Goal: Share content: Share content

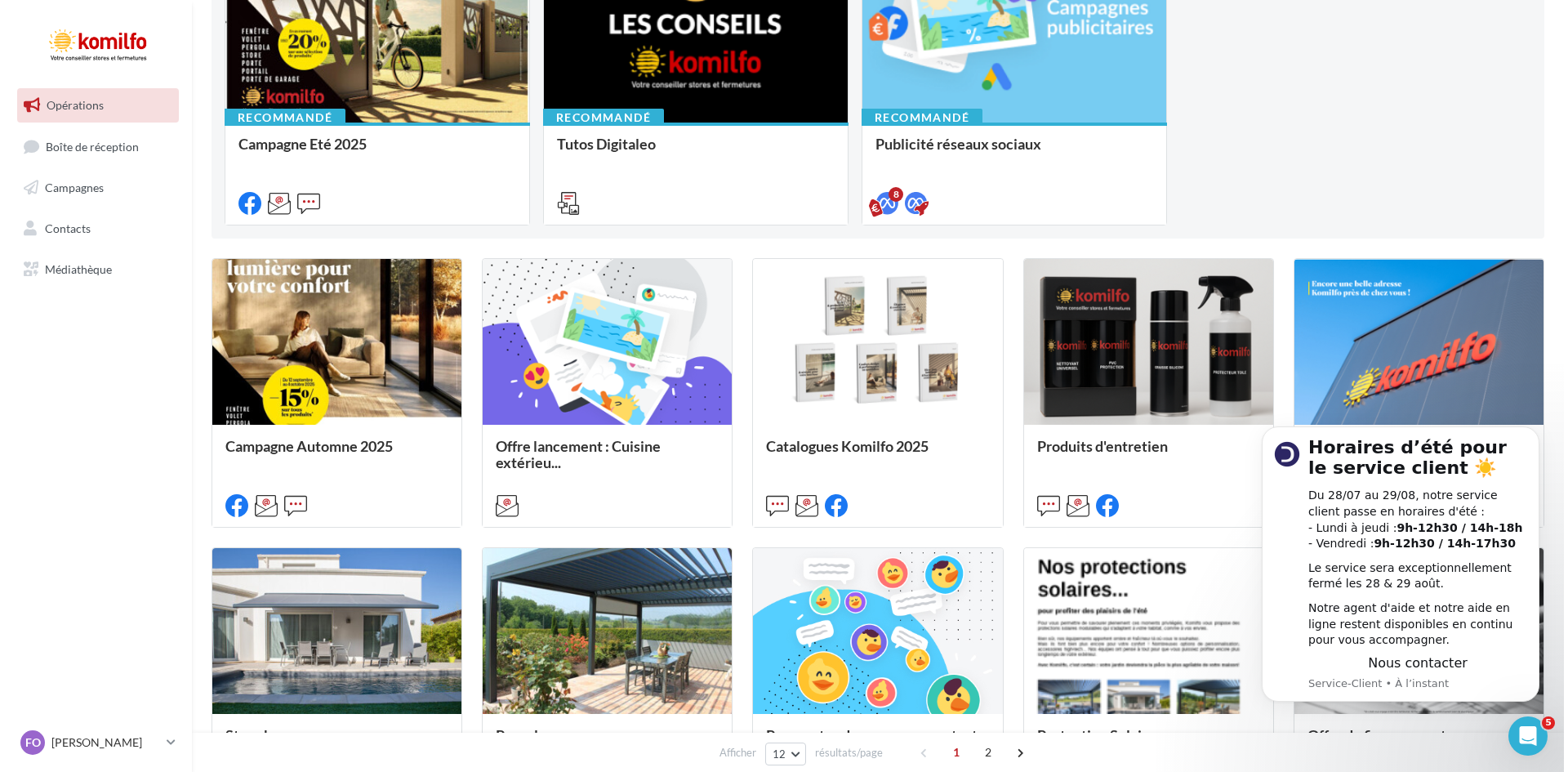
scroll to position [270, 0]
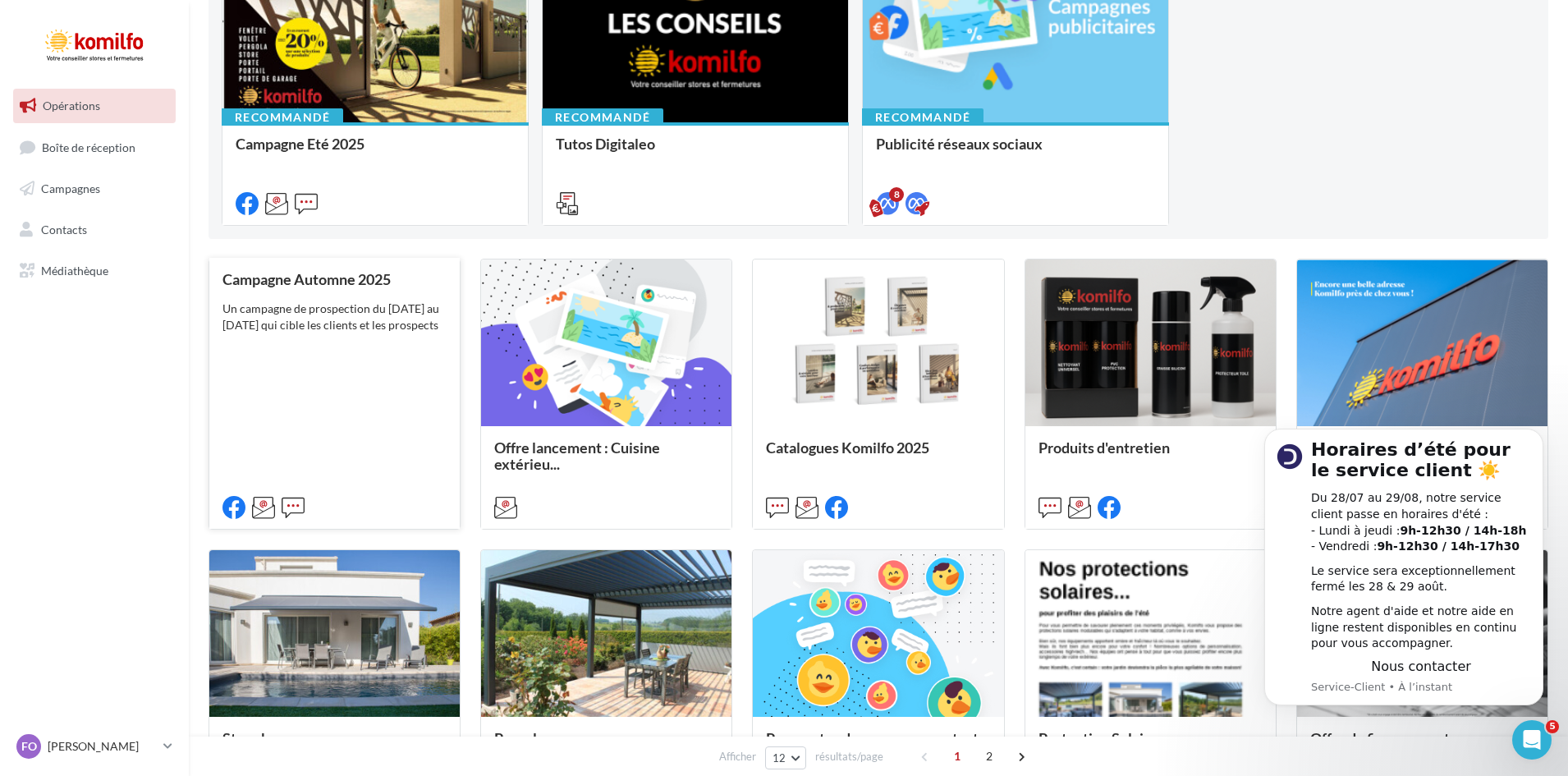
click at [325, 310] on div "Un campagne de prospection du [DATE] au [DATE] qui cible les clients et les pro…" at bounding box center [333, 317] width 224 height 33
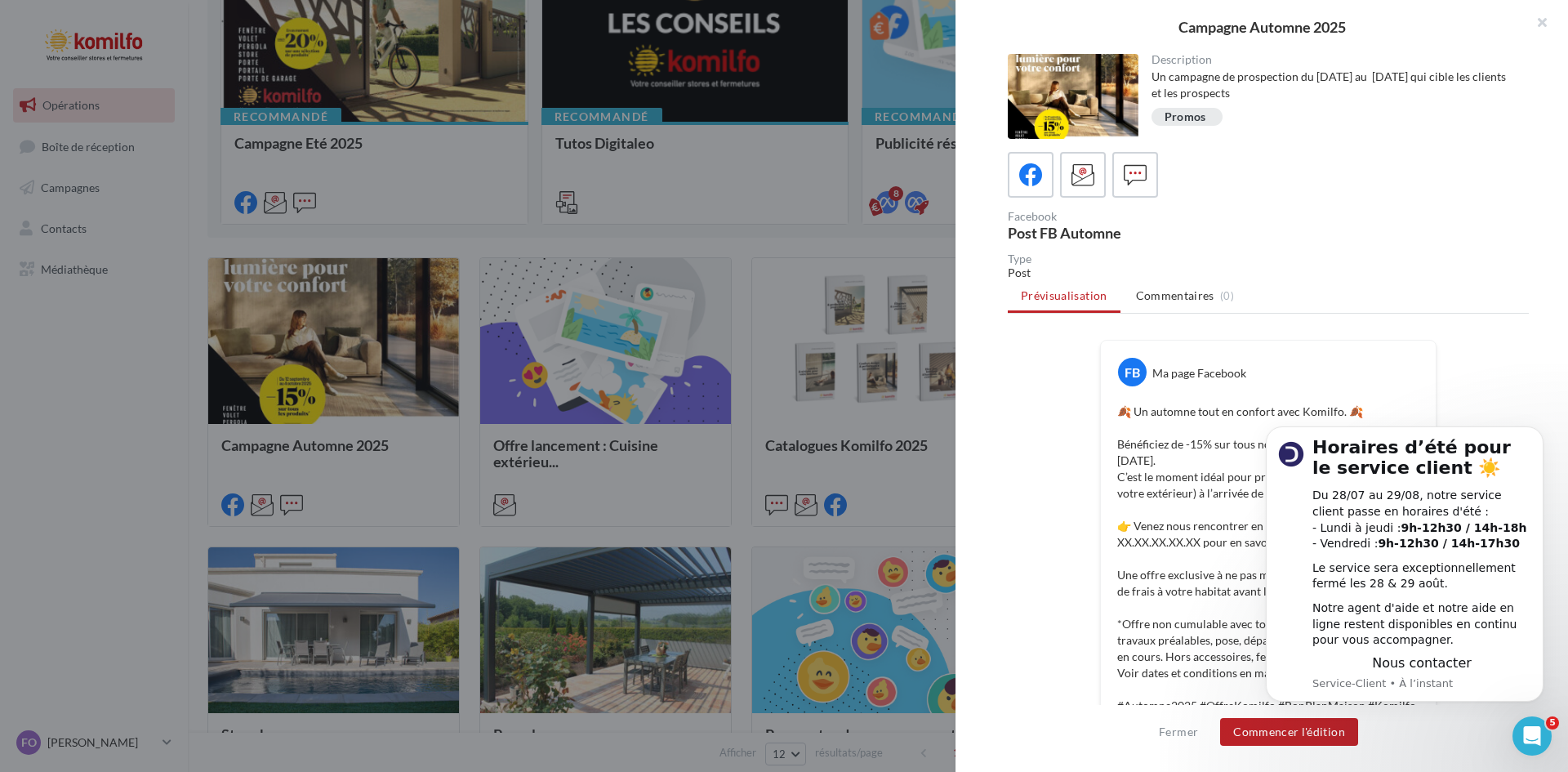
click at [1489, 315] on div "Type Post Prévisualisation Commentaires (0) FB Ma page Facebook 🍂 Un automne to…" at bounding box center [1267, 494] width 521 height 483
click at [1517, 742] on div "Ouvrir le Messenger Intercom" at bounding box center [1529, 733] width 54 height 54
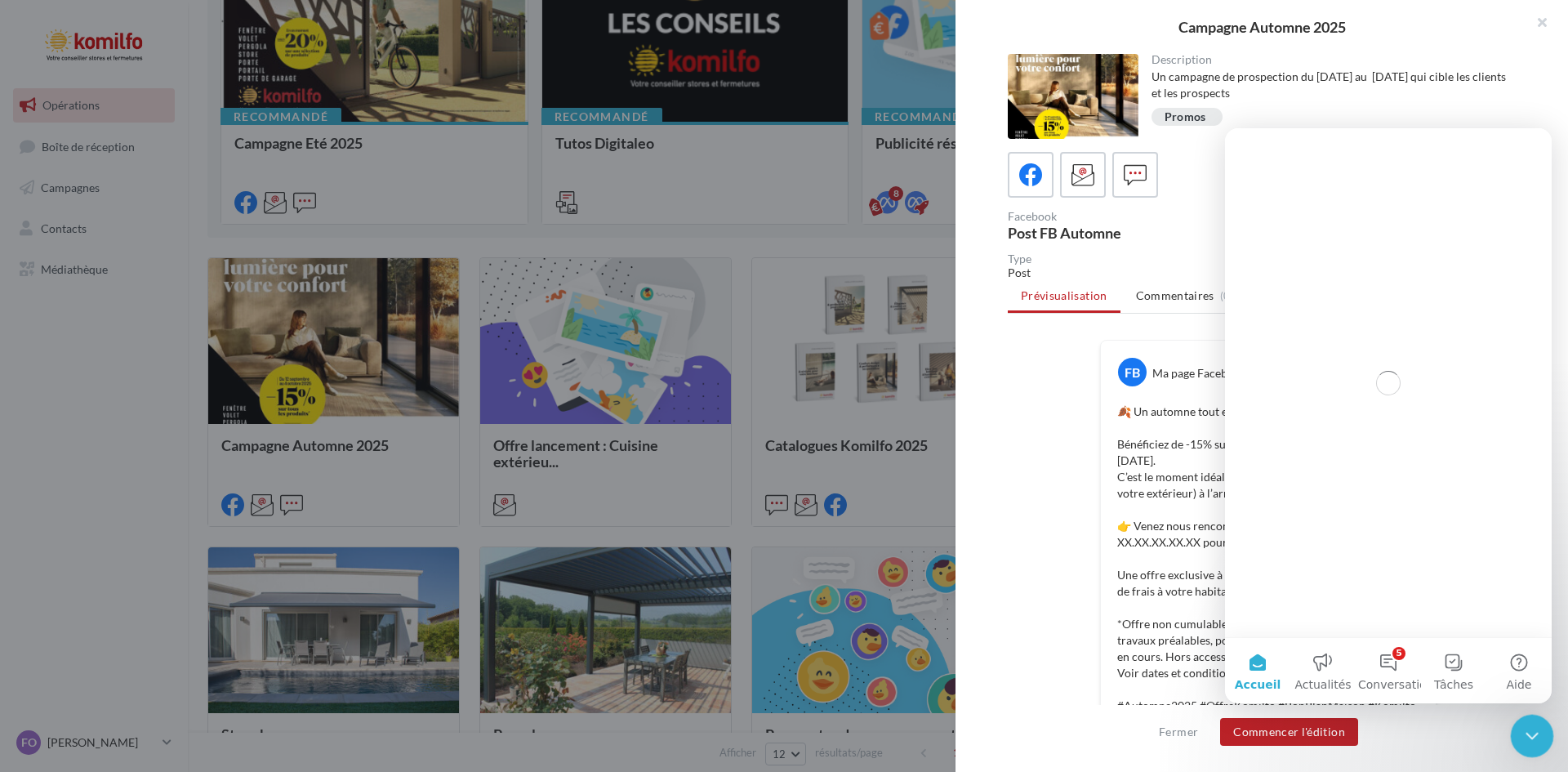
scroll to position [0, 0]
click at [1517, 742] on div "Fermer le Messenger Intercom" at bounding box center [1529, 733] width 39 height 39
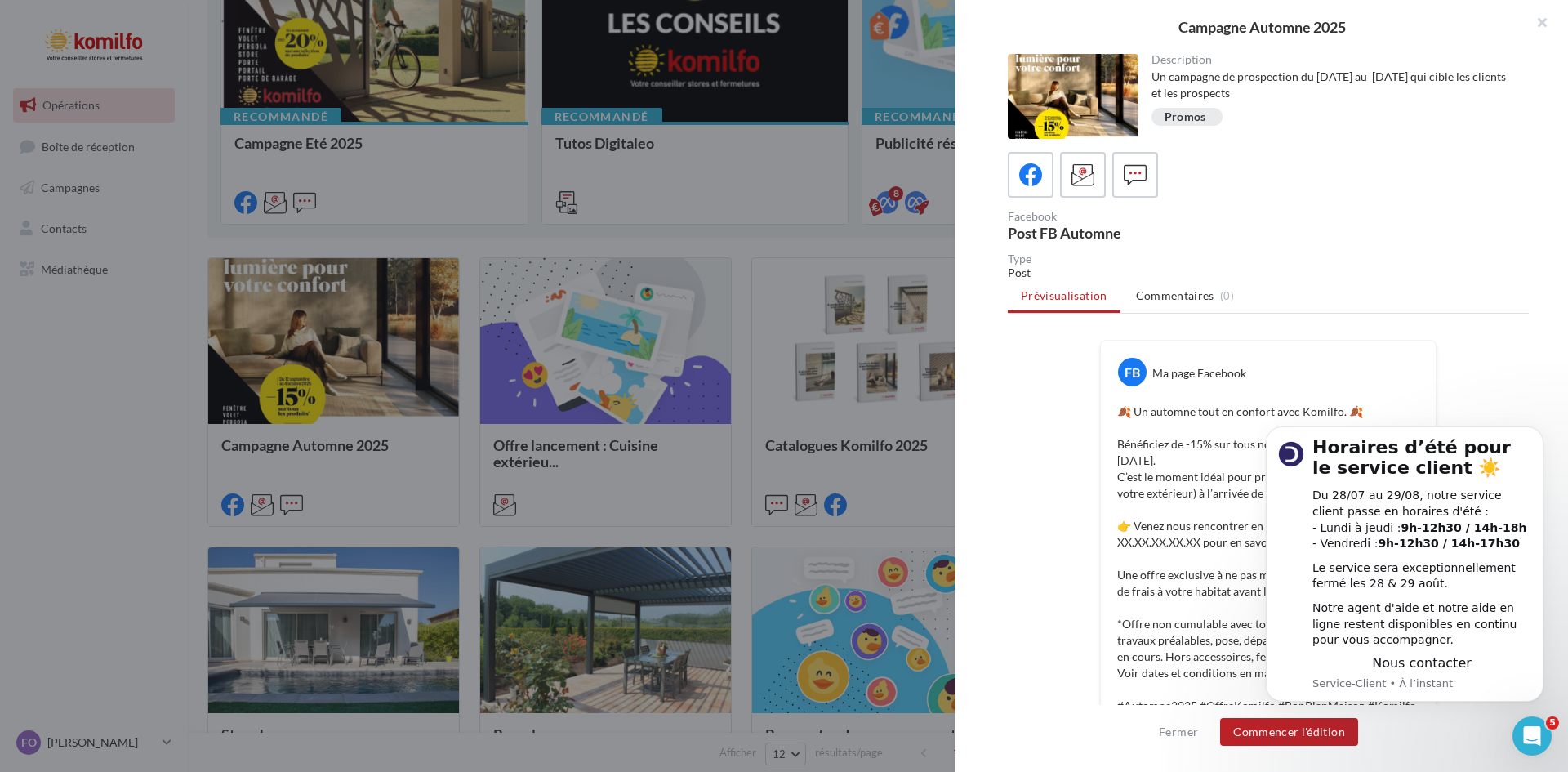
click at [1416, 324] on div "Type Post Prévisualisation Commentaires (0) FB Ma page Facebook 🍂 Un automne to…" at bounding box center [1267, 494] width 521 height 483
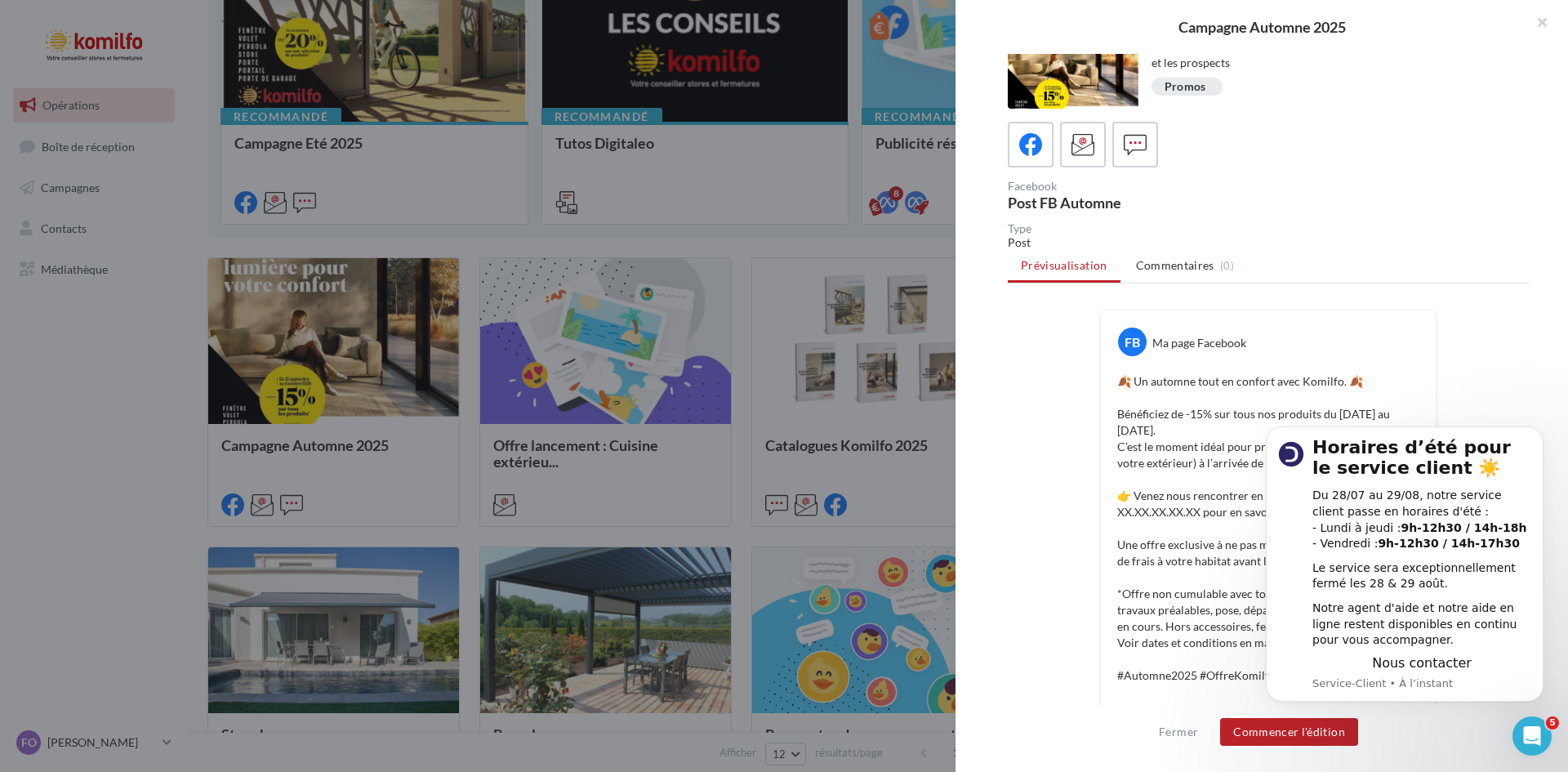
scroll to position [326, 0]
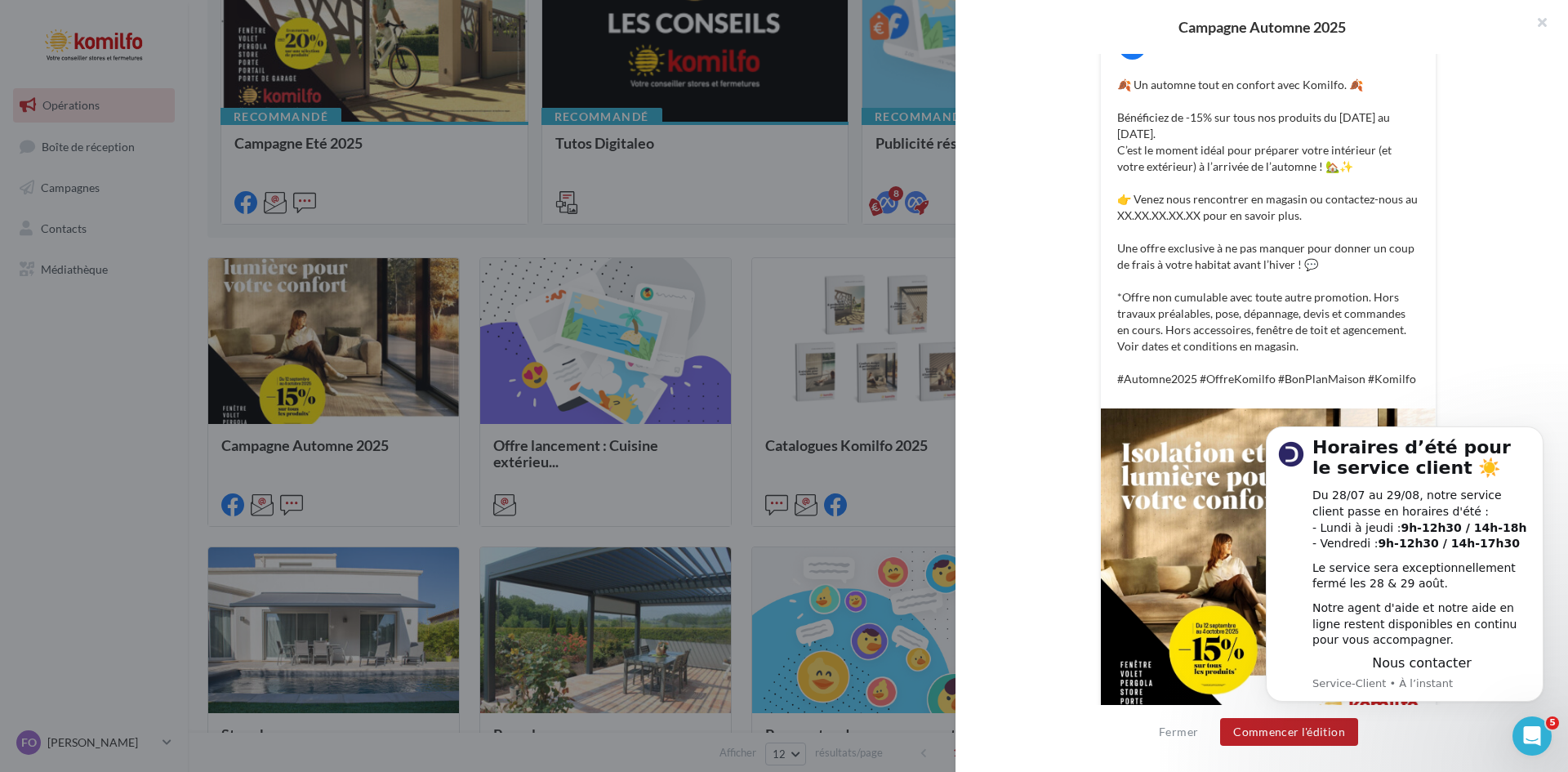
click at [1524, 708] on body "Horaires d’été pour le service client ☀️ Du 28/07 au 29/08, notre service clien…" at bounding box center [1404, 564] width 313 height 313
click at [1530, 731] on icon "Ouvrir le Messenger Intercom" at bounding box center [1530, 733] width 11 height 13
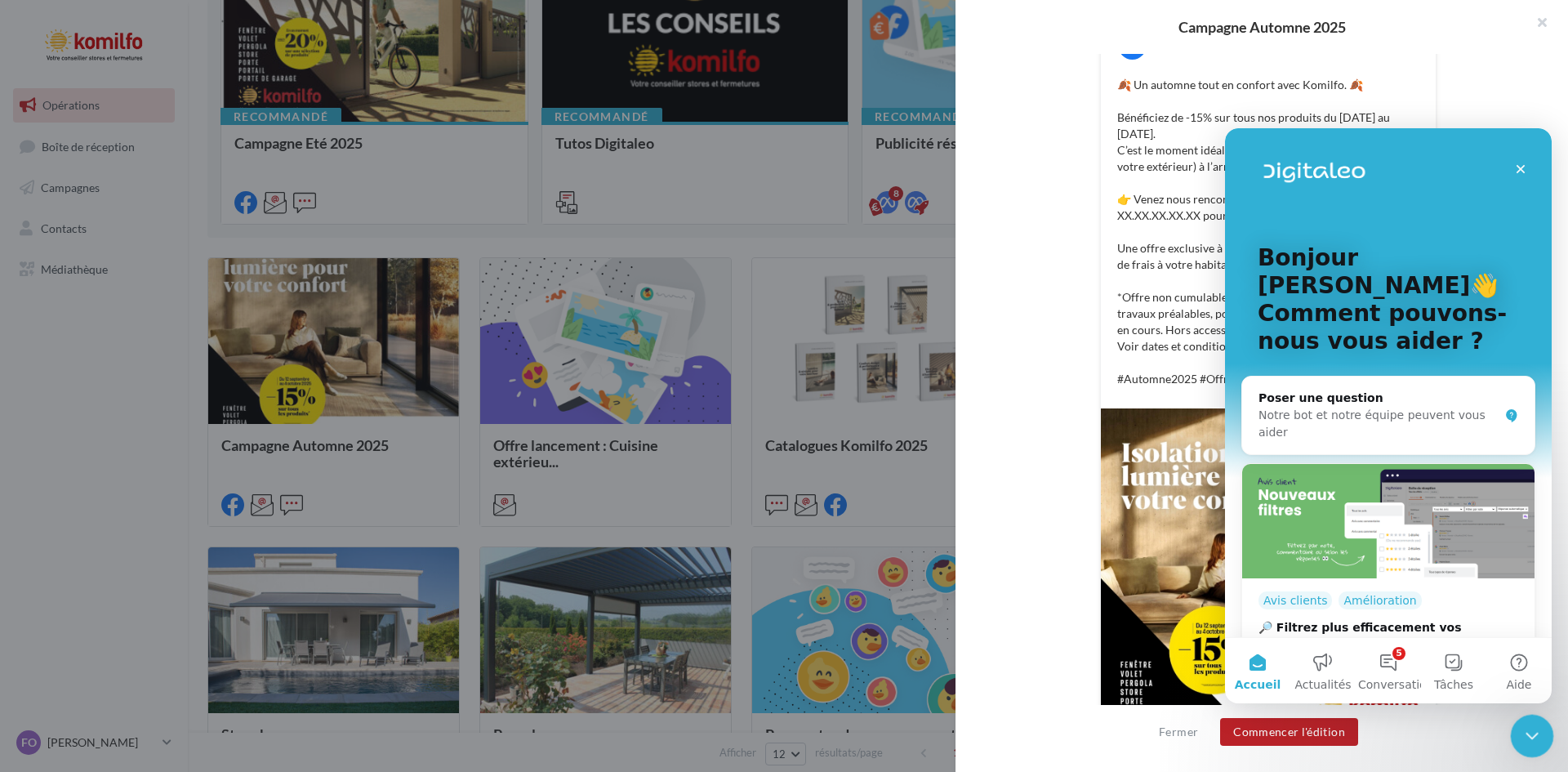
click at [1533, 731] on icon "Fermer le Messenger Intercom" at bounding box center [1530, 733] width 11 height 6
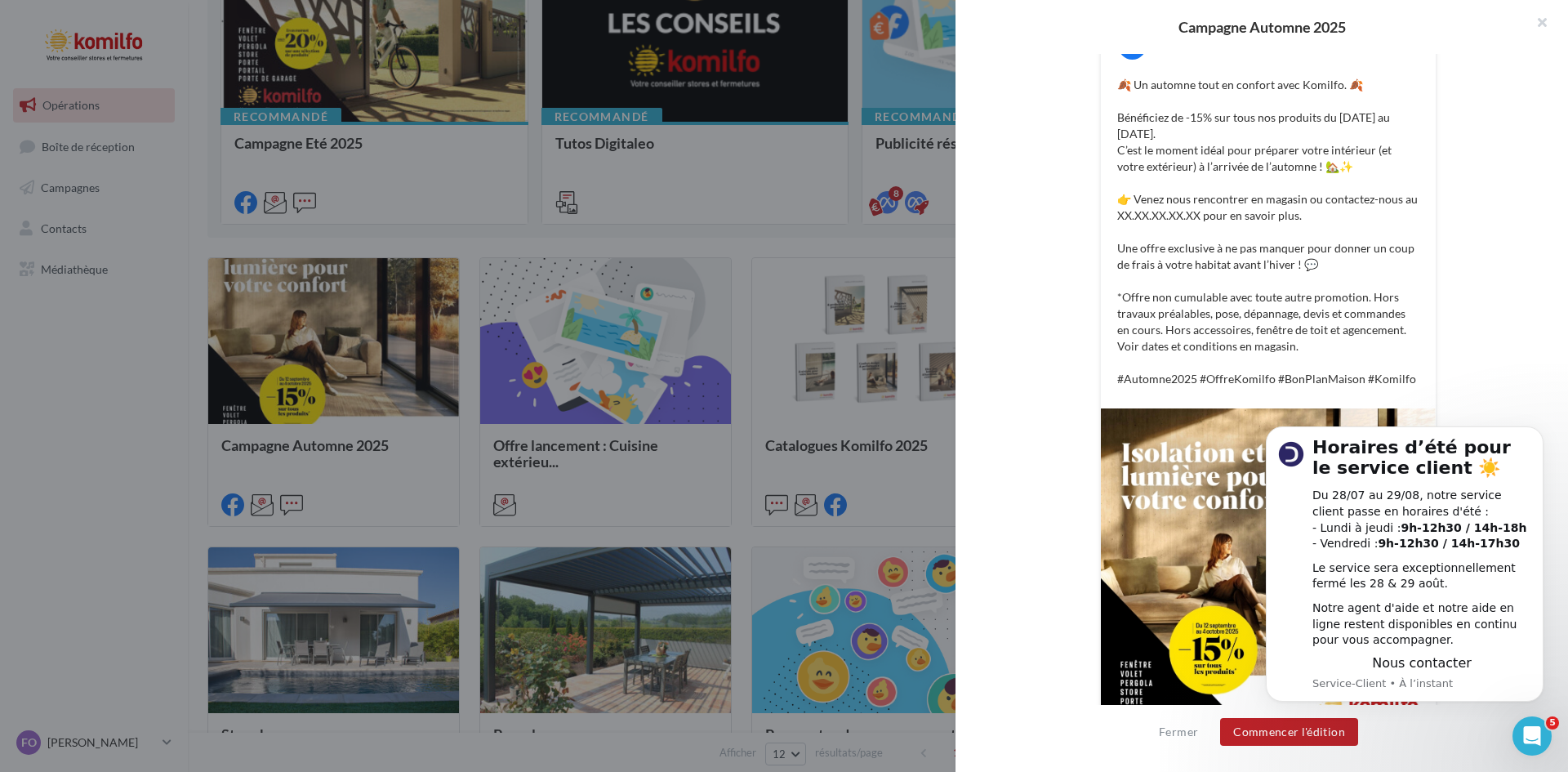
scroll to position [0, 0]
click at [1538, 436] on icon "Dismiss notification" at bounding box center [1539, 432] width 9 height 9
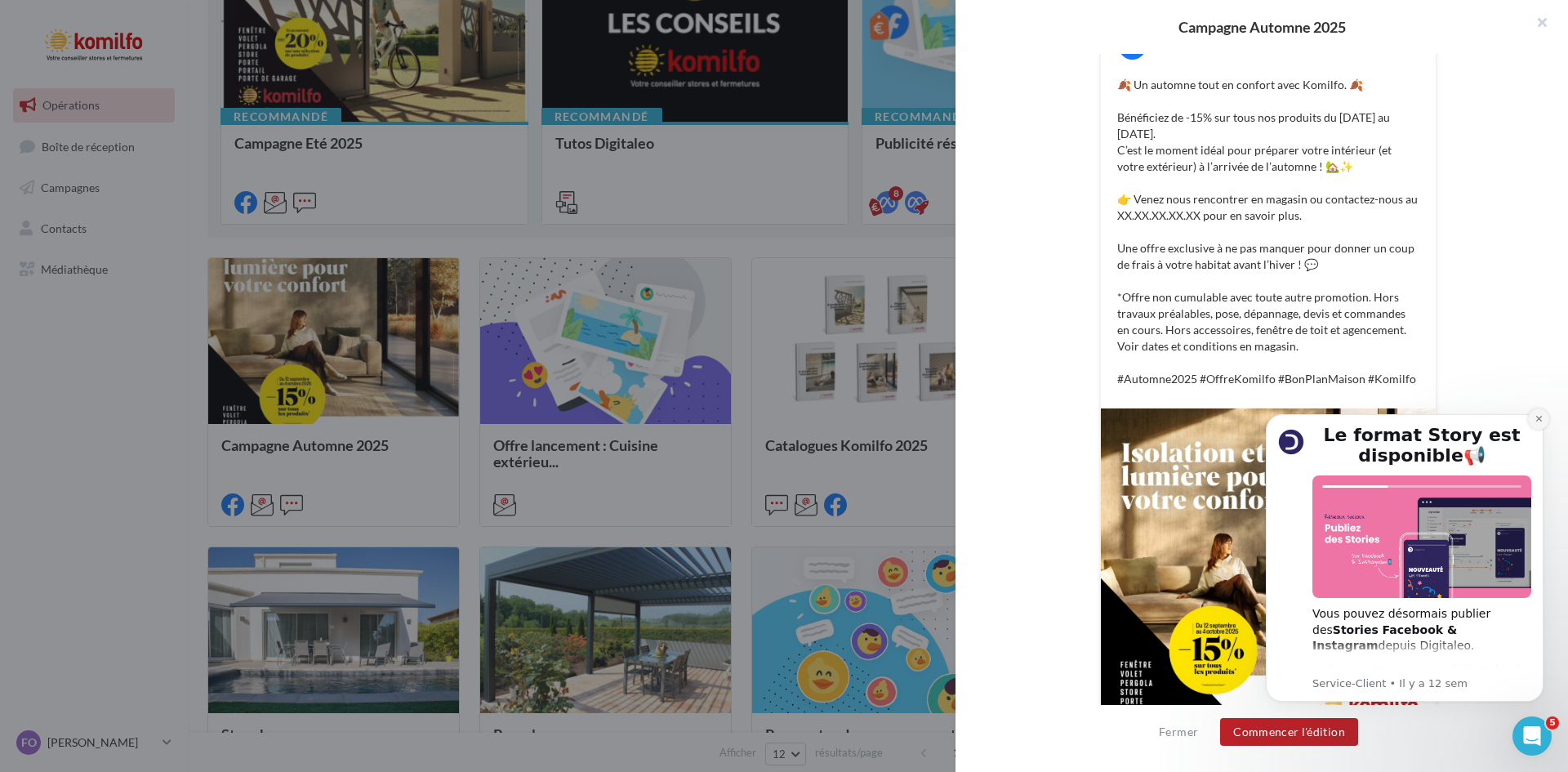
click at [1534, 420] on icon "Dismiss notification" at bounding box center [1539, 419] width 9 height 9
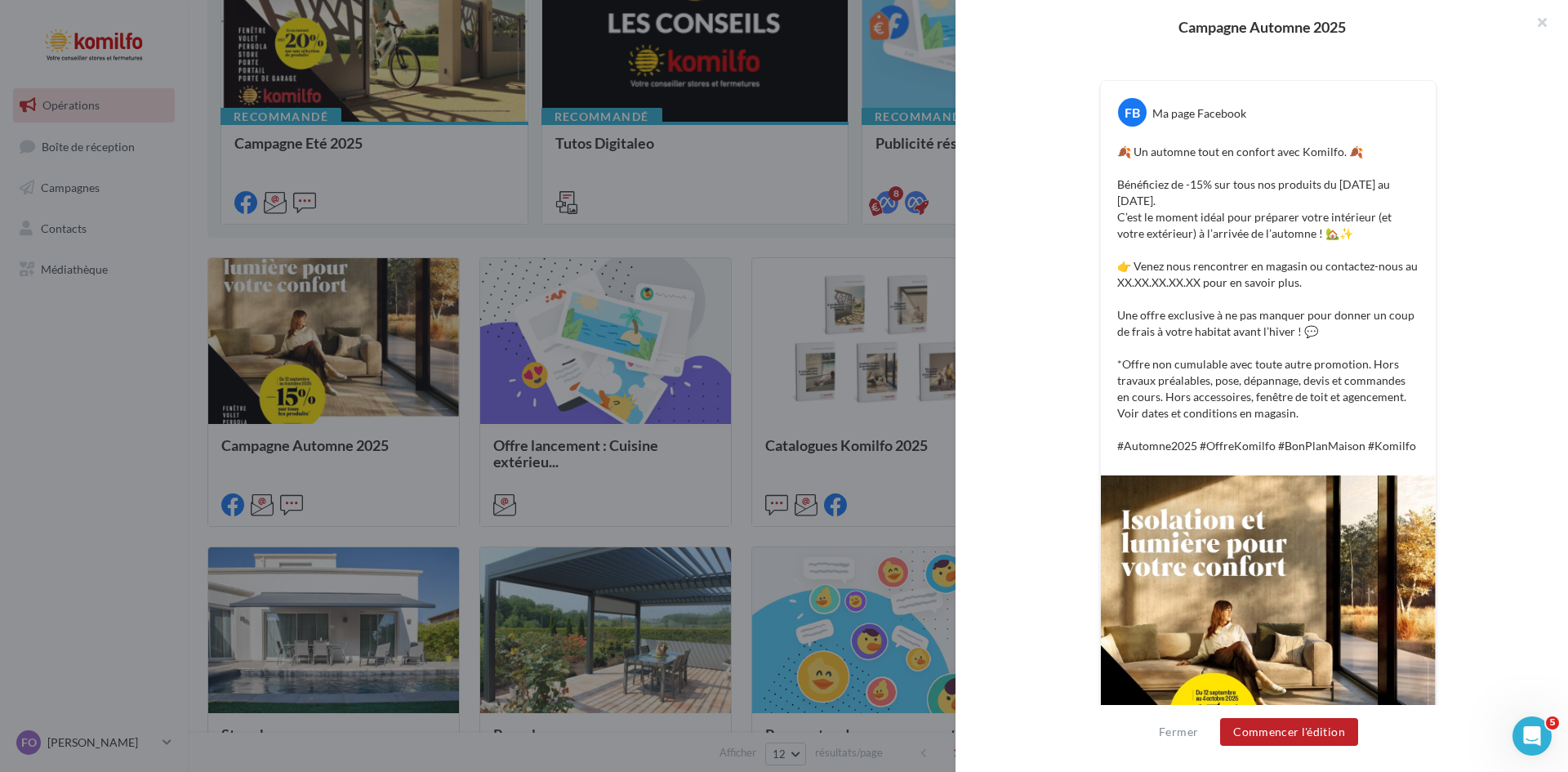
scroll to position [245, 0]
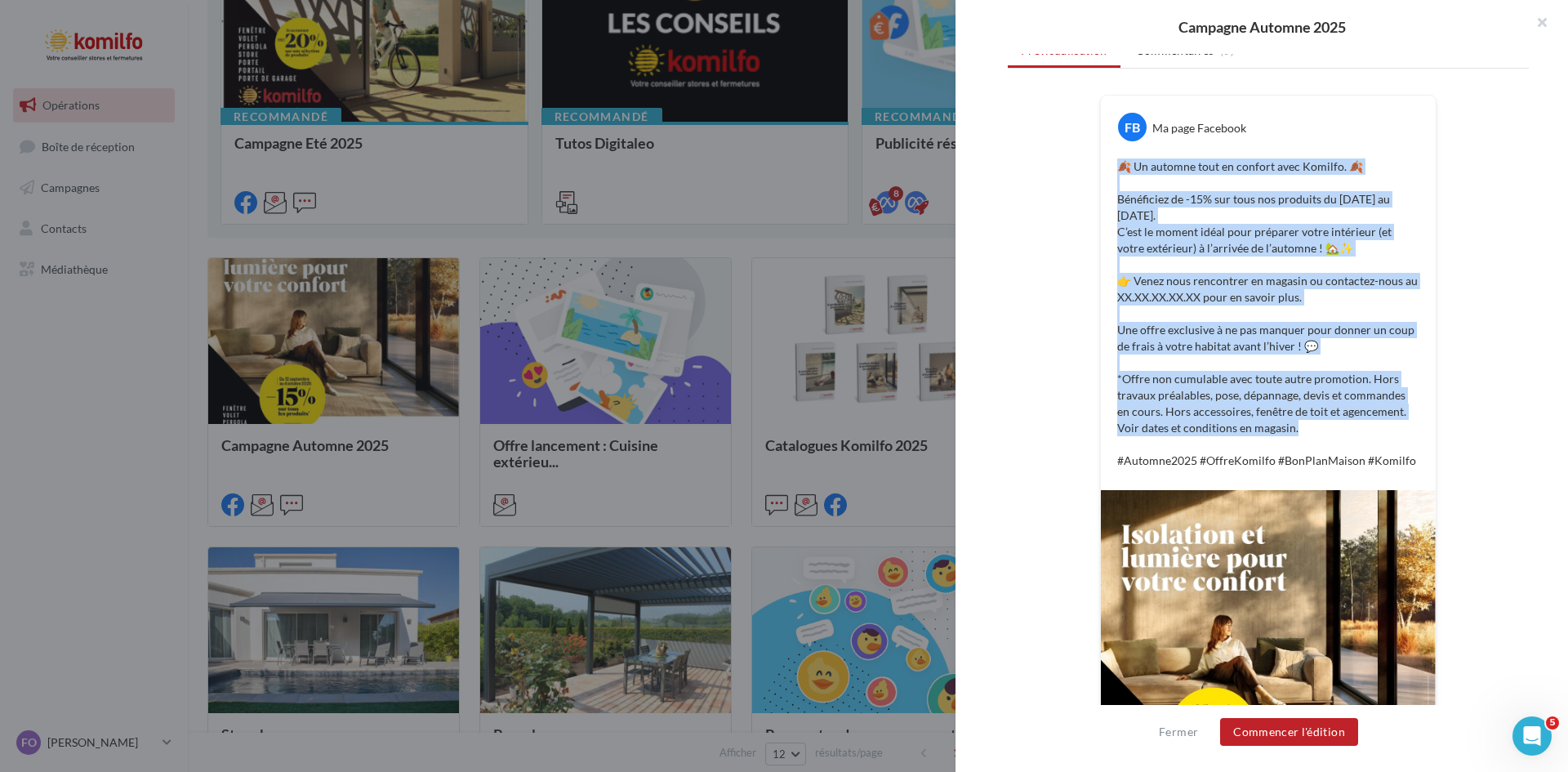
drag, startPoint x: 1111, startPoint y: 168, endPoint x: 1282, endPoint y: 425, distance: 308.7
click at [1282, 426] on div "🍂 Un automne tout en confort avec Komilfo. 🍂 Bénéficiez de -15% sur tous nos pr…" at bounding box center [1267, 313] width 326 height 318
copy p "🍂 Un automne tout en confort avec Komilfo. 🍂 Bénéficiez de -15% sur tous nos pr…"
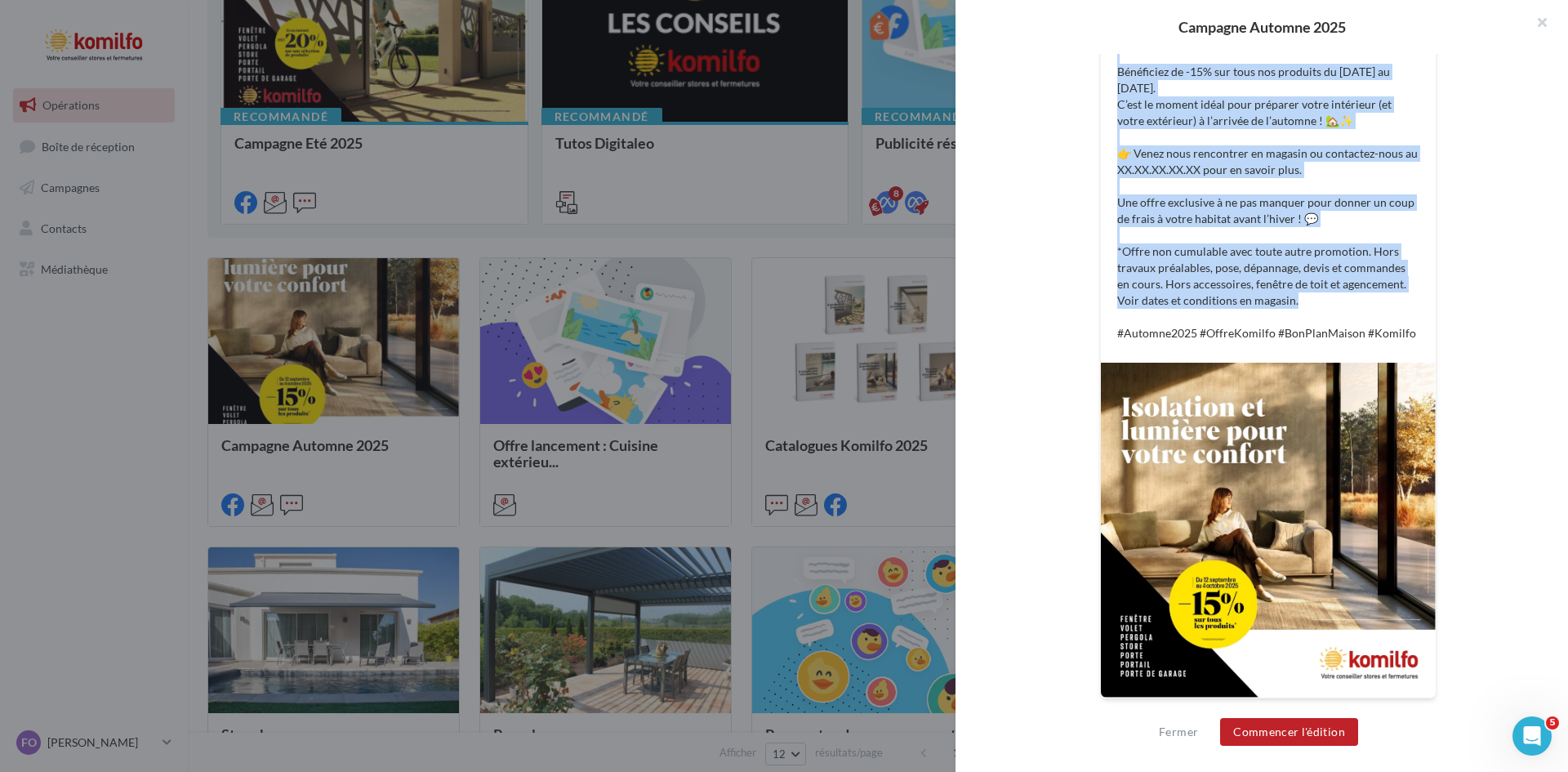
scroll to position [0, 0]
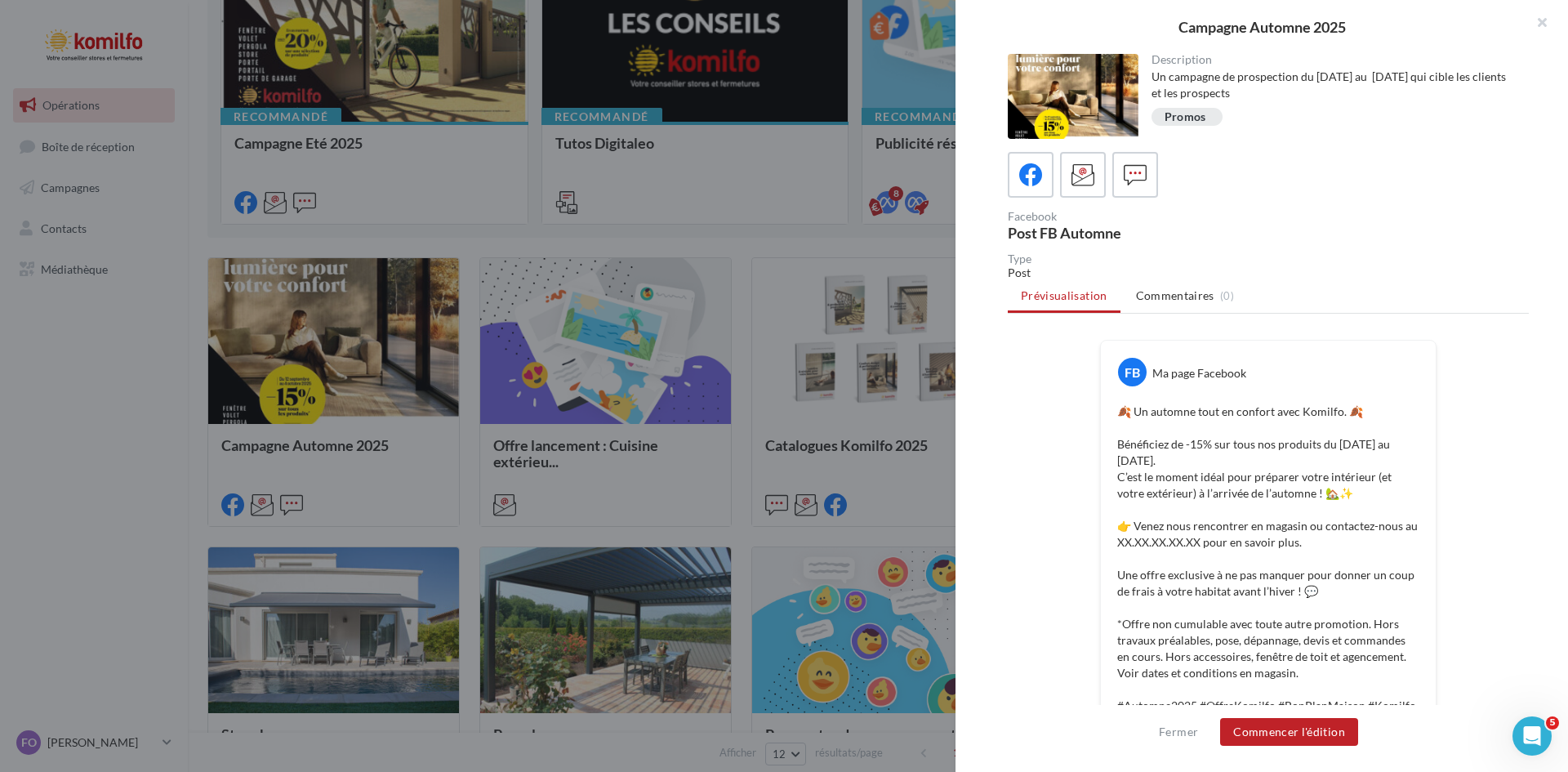
click at [1086, 136] on div at bounding box center [1072, 96] width 131 height 85
click at [1101, 193] on label at bounding box center [1082, 174] width 47 height 47
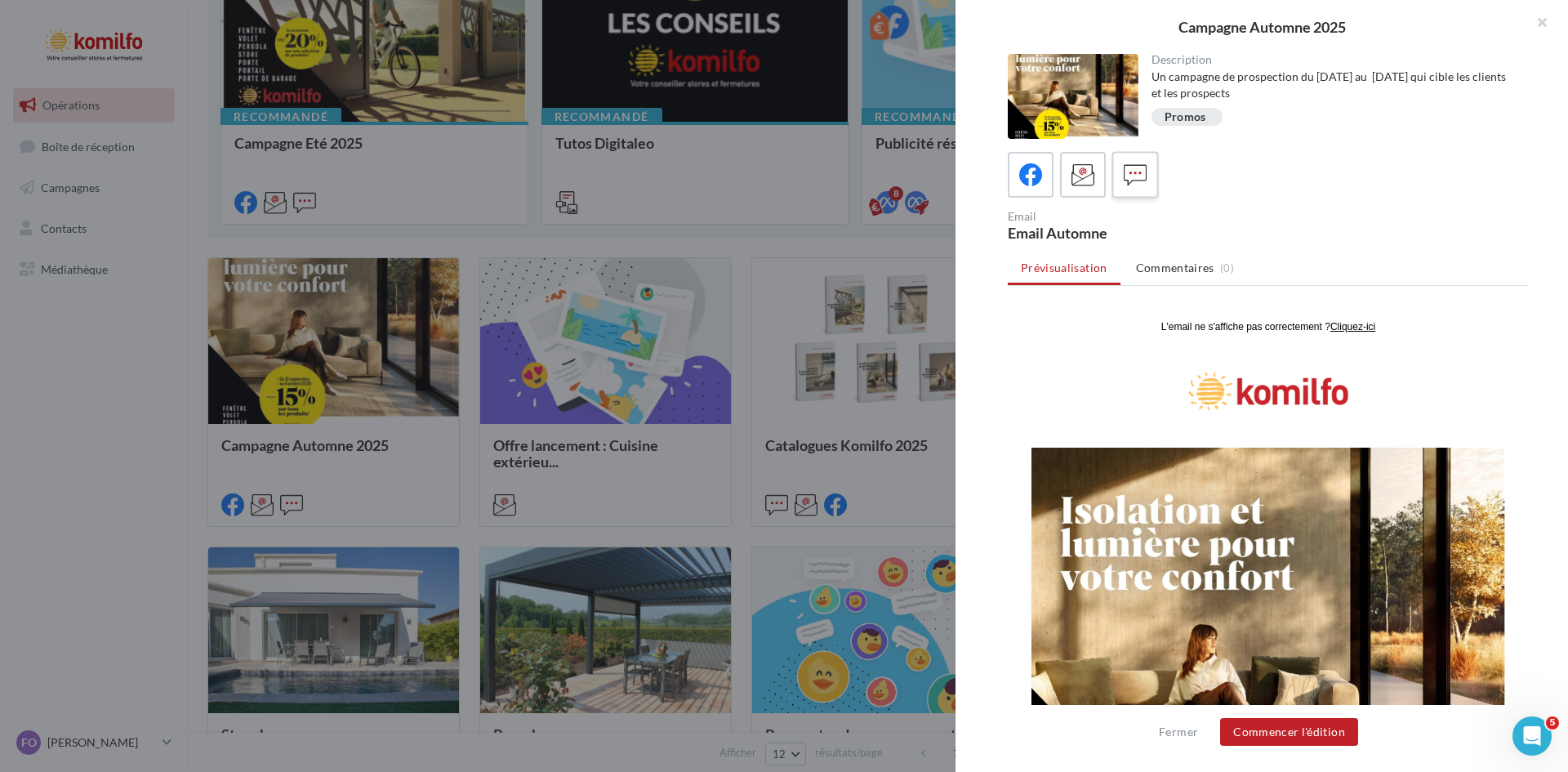
click at [1142, 161] on div at bounding box center [1135, 175] width 30 height 30
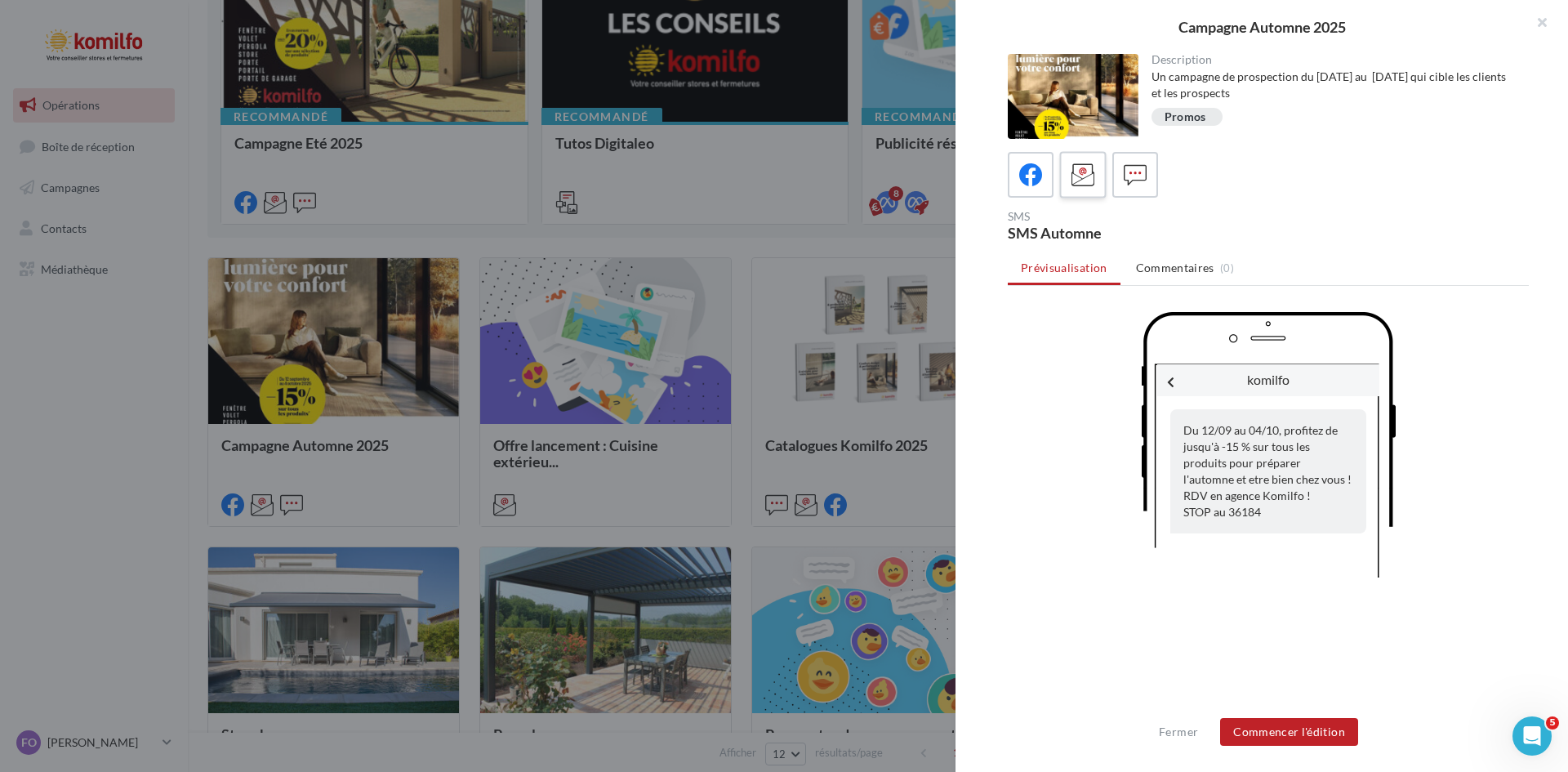
click at [1091, 174] on icon at bounding box center [1083, 175] width 24 height 24
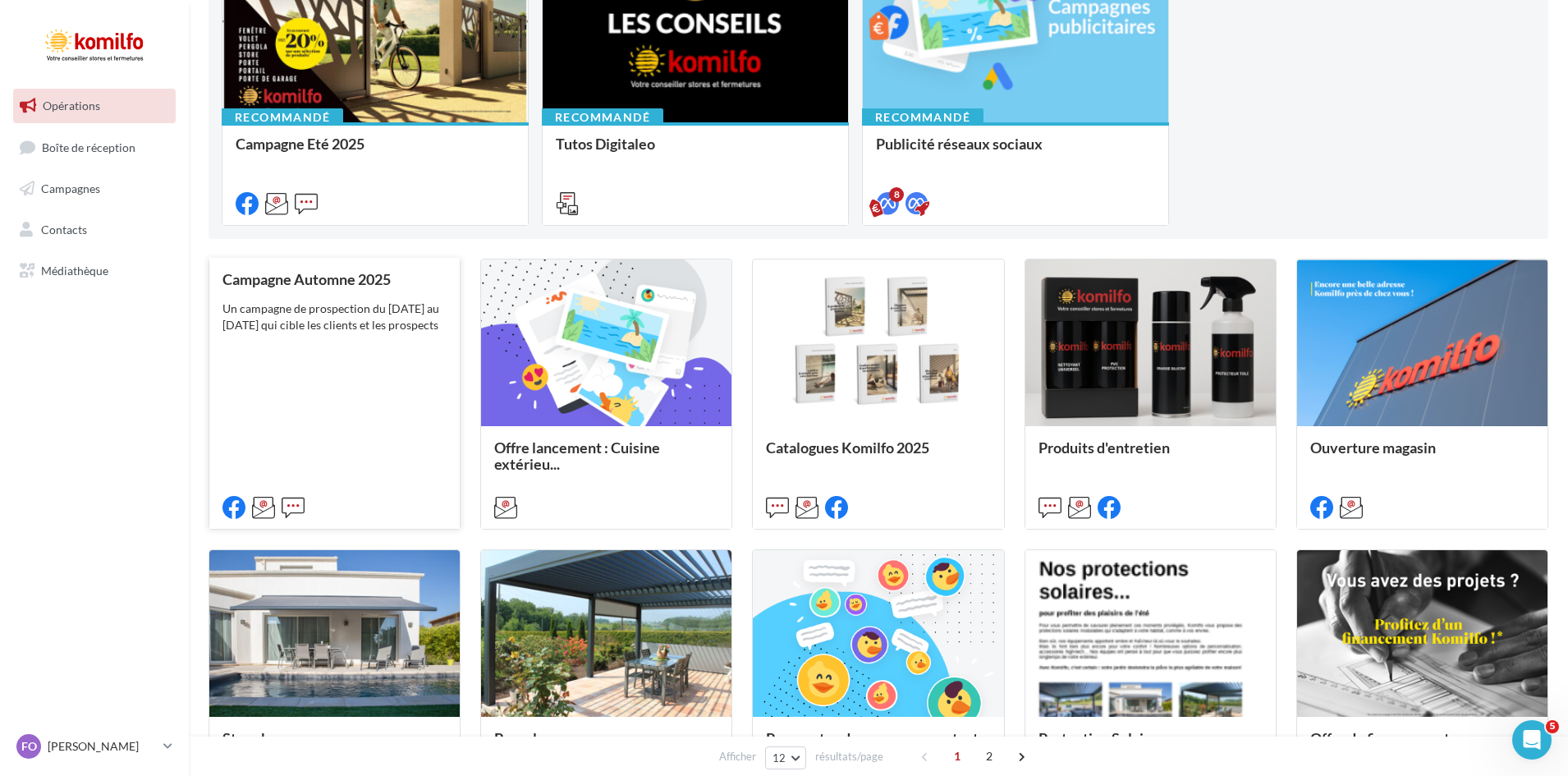
click at [404, 370] on div "Campagne Automne 2025 Un campagne de prospection du [DATE] au [DATE] qui cible …" at bounding box center [333, 393] width 224 height 243
